Goal: Task Accomplishment & Management: Manage account settings

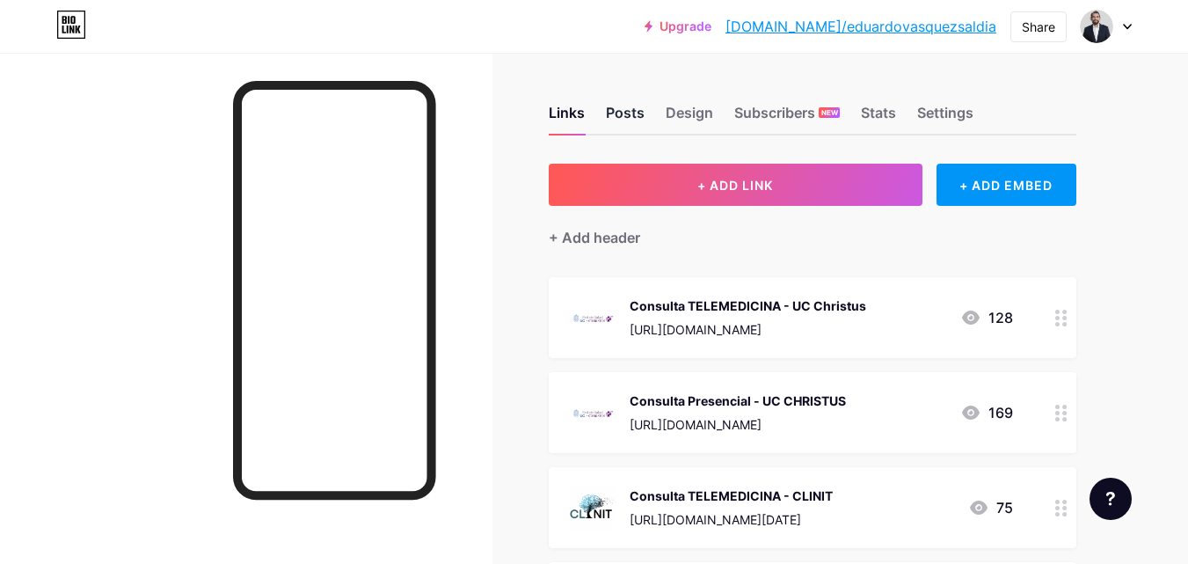
click at [618, 113] on div "Posts" at bounding box center [625, 118] width 39 height 32
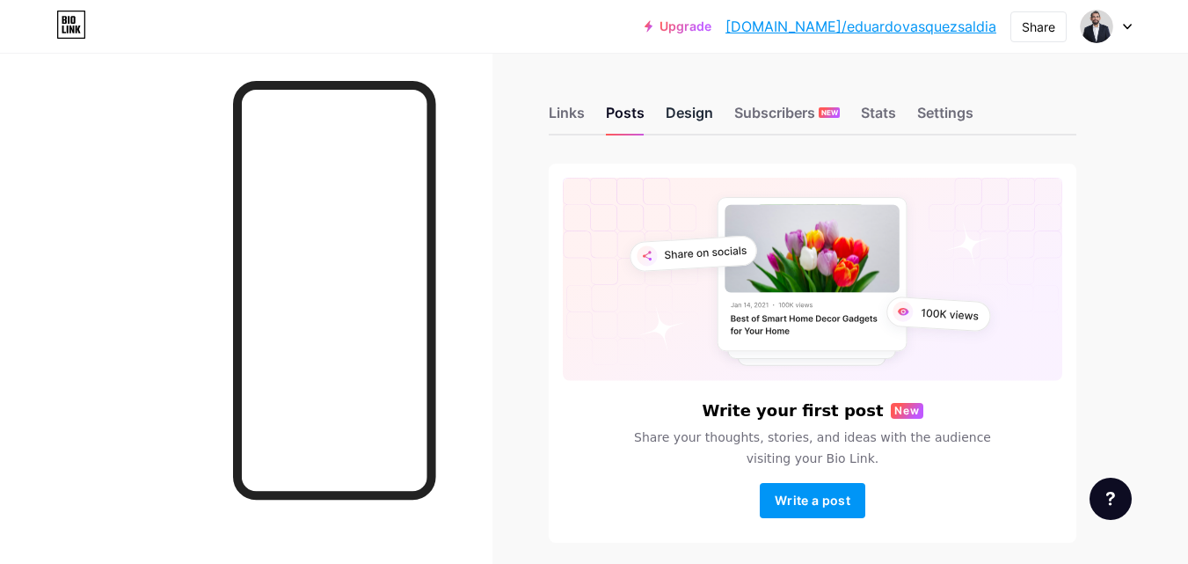
click at [691, 115] on div "Design" at bounding box center [689, 118] width 47 height 32
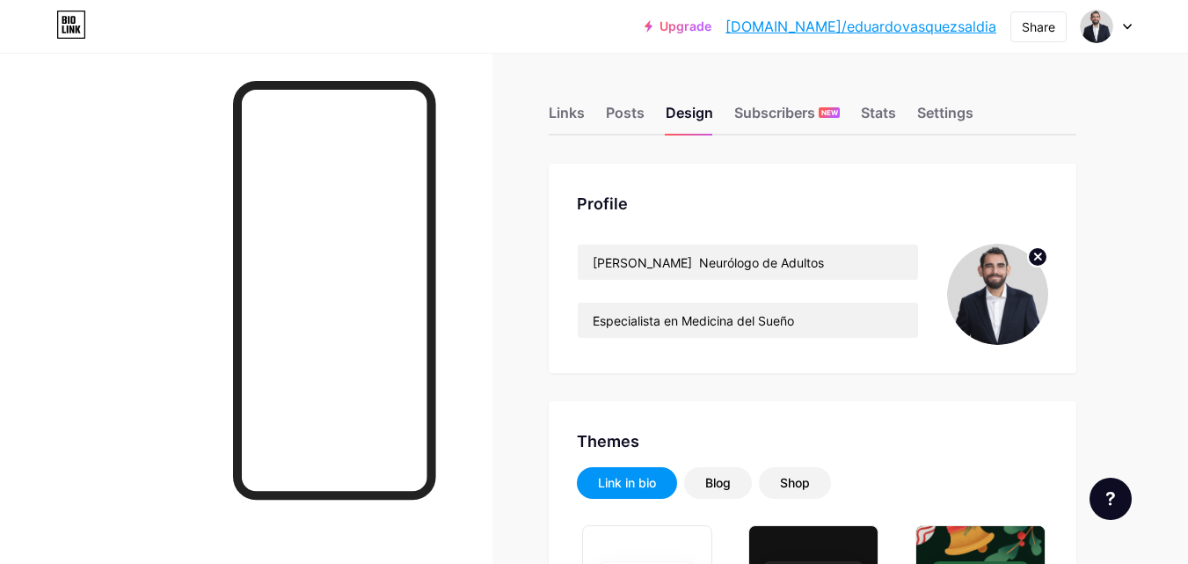
type input "#3e3172"
type input "#ffffff"
click at [944, 114] on div "Settings" at bounding box center [945, 118] width 56 height 32
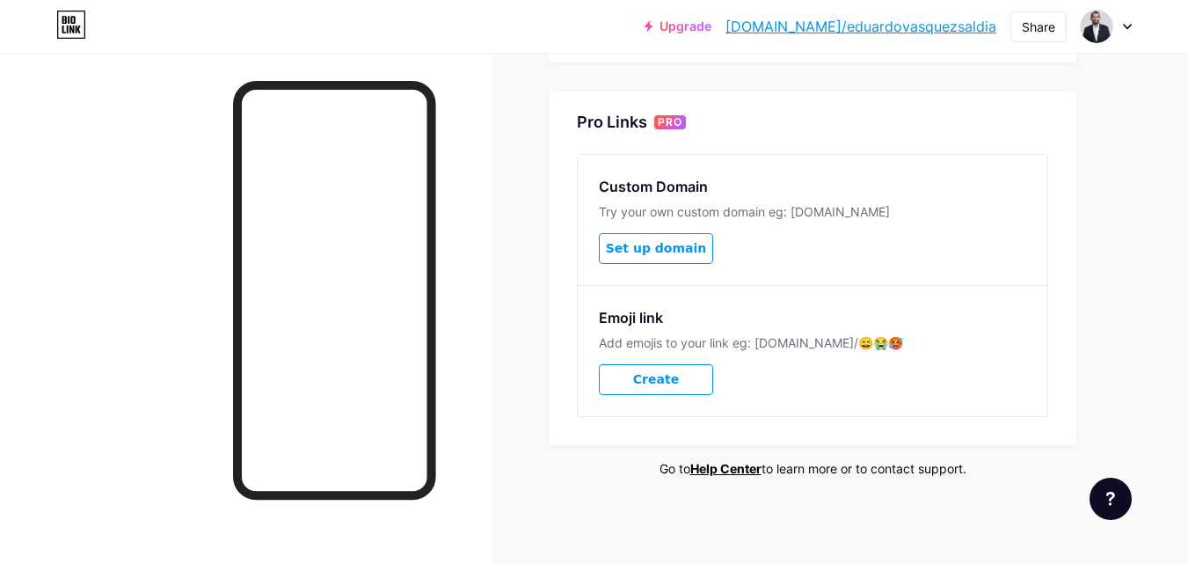
scroll to position [436, 0]
